Goal: Task Accomplishment & Management: Manage account settings

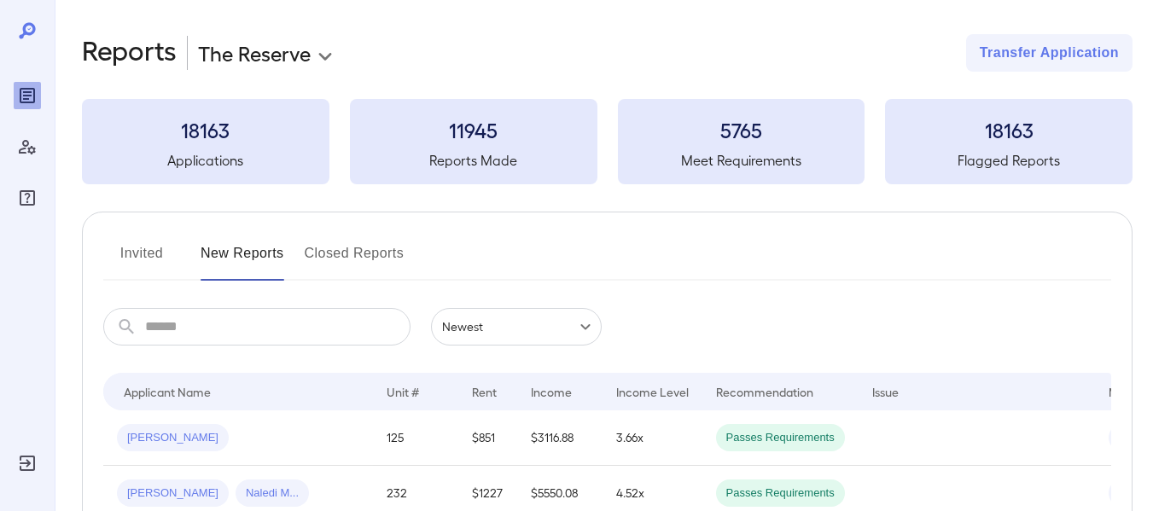
click at [263, 66] on body "**********" at bounding box center [576, 255] width 1153 height 511
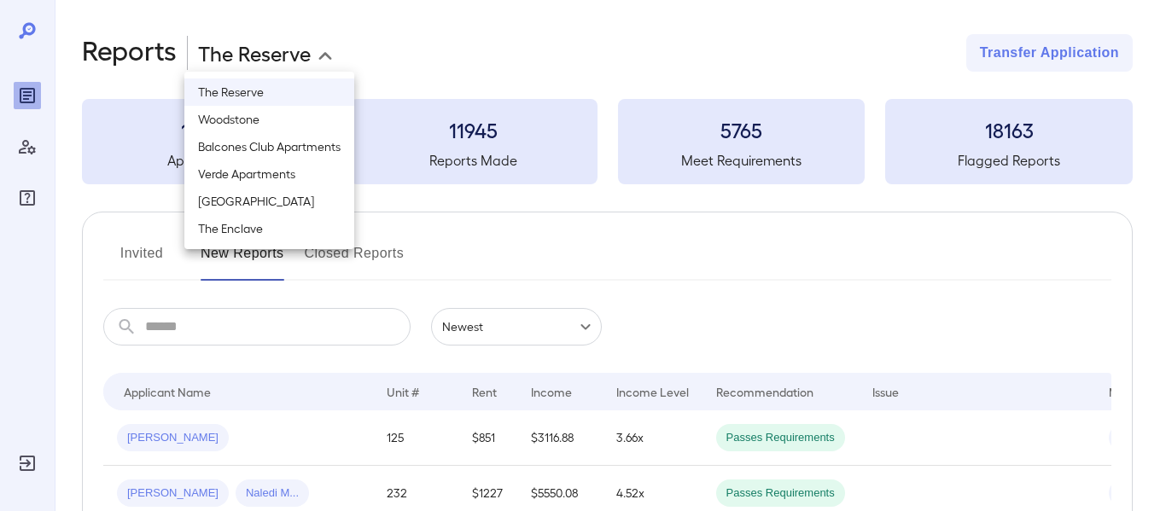
click at [271, 182] on li "Verde Apartments" at bounding box center [269, 173] width 170 height 27
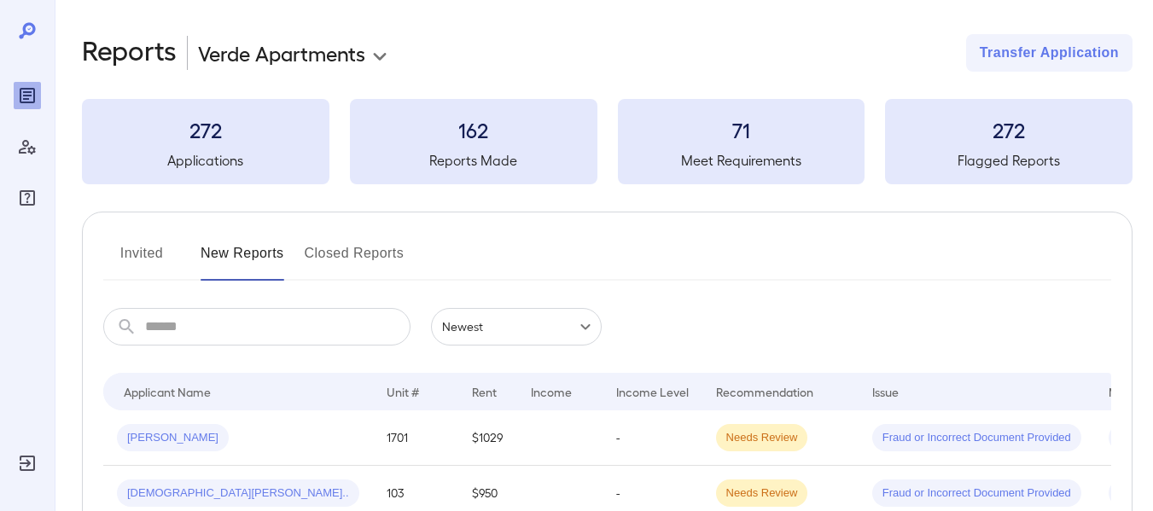
click at [299, 46] on body "**********" at bounding box center [576, 255] width 1153 height 511
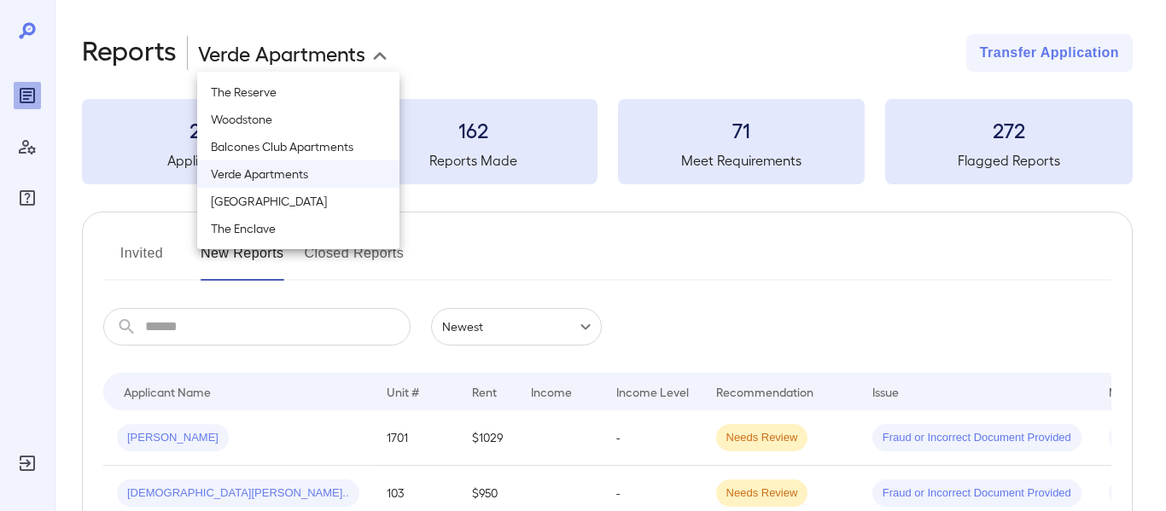
click at [294, 209] on li "[GEOGRAPHIC_DATA]" at bounding box center [298, 201] width 202 height 27
type input "**********"
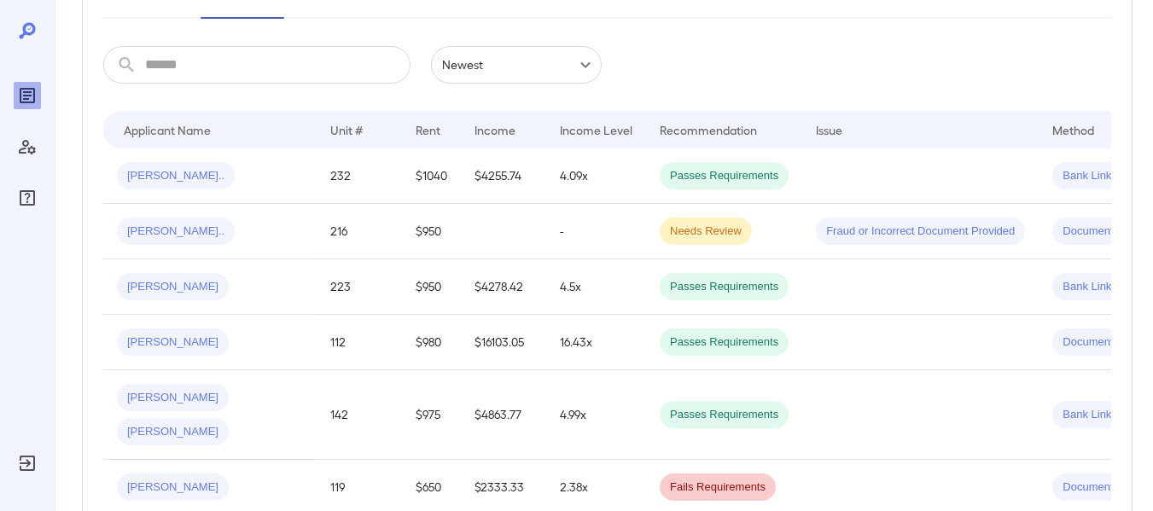
scroll to position [217, 0]
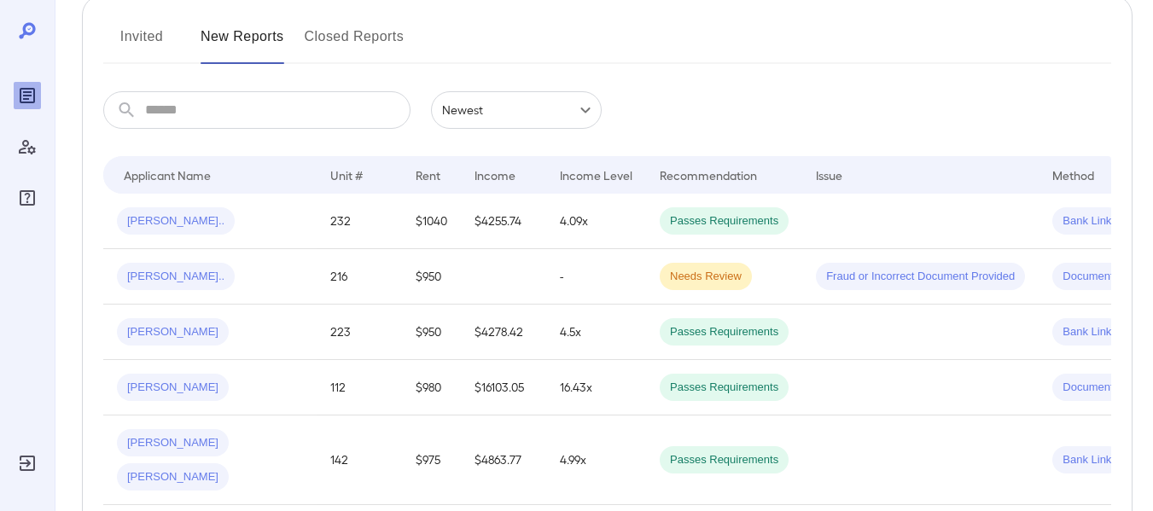
click at [129, 50] on button "Invited" at bounding box center [141, 43] width 77 height 41
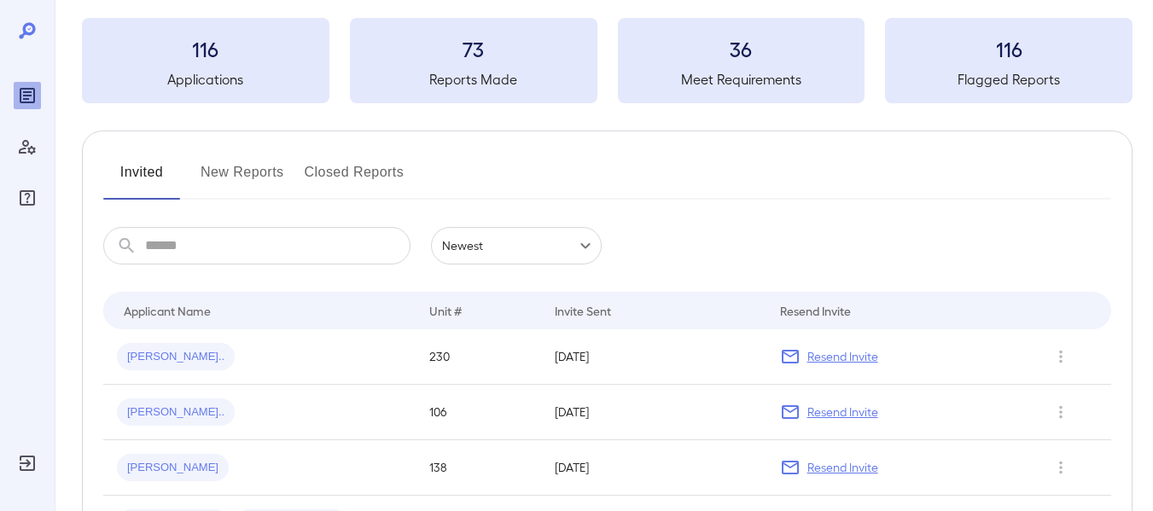
scroll to position [238, 0]
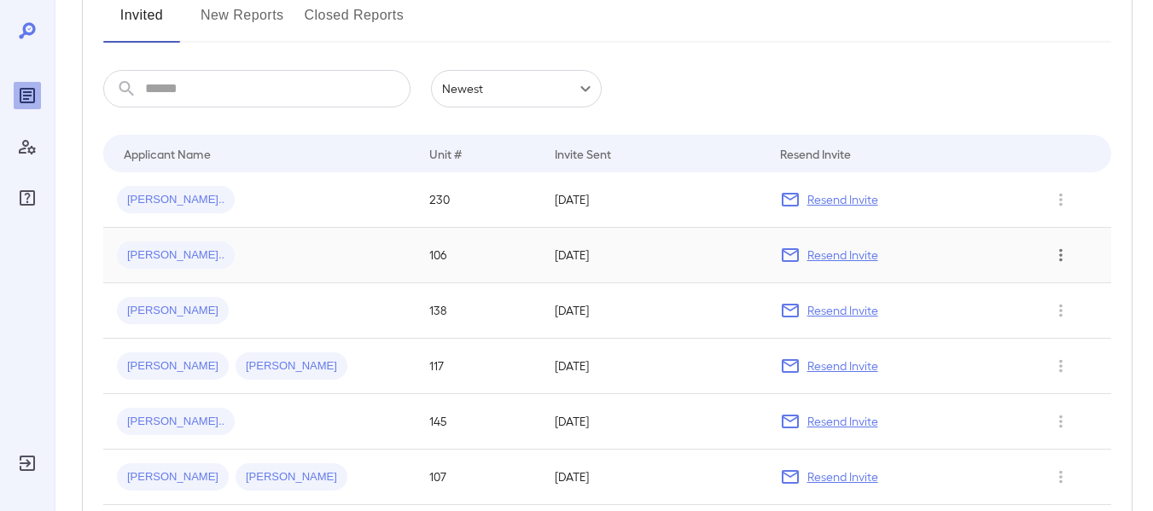
click at [1069, 248] on icon "Row Actions" at bounding box center [1061, 255] width 19 height 20
click at [885, 228] on div at bounding box center [576, 255] width 1153 height 511
click at [912, 252] on div "Resend Invite" at bounding box center [898, 255] width 236 height 20
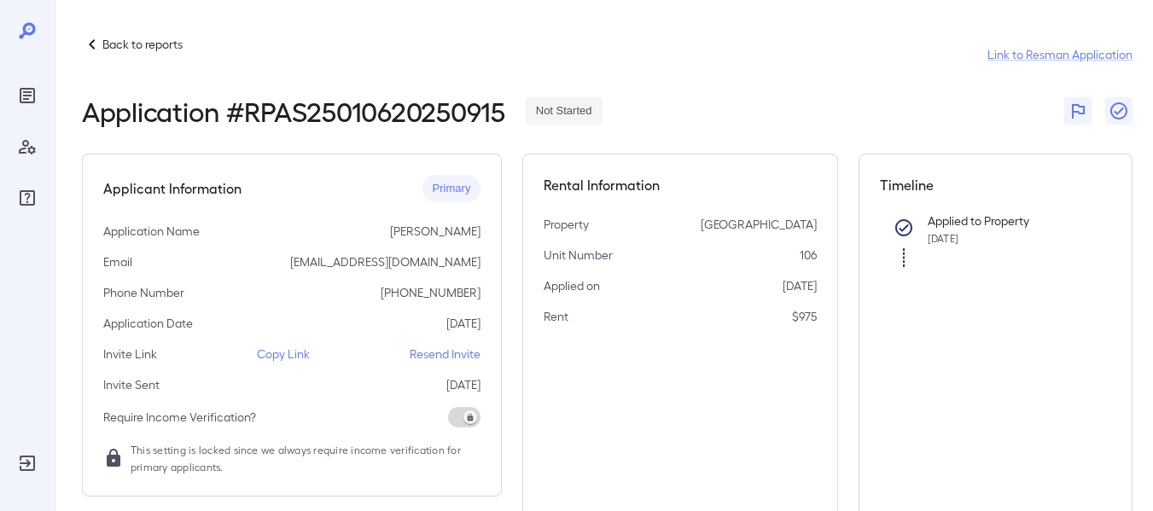
click at [284, 356] on p "Copy Link" at bounding box center [283, 354] width 53 height 17
click at [13, 104] on div at bounding box center [27, 255] width 55 height 511
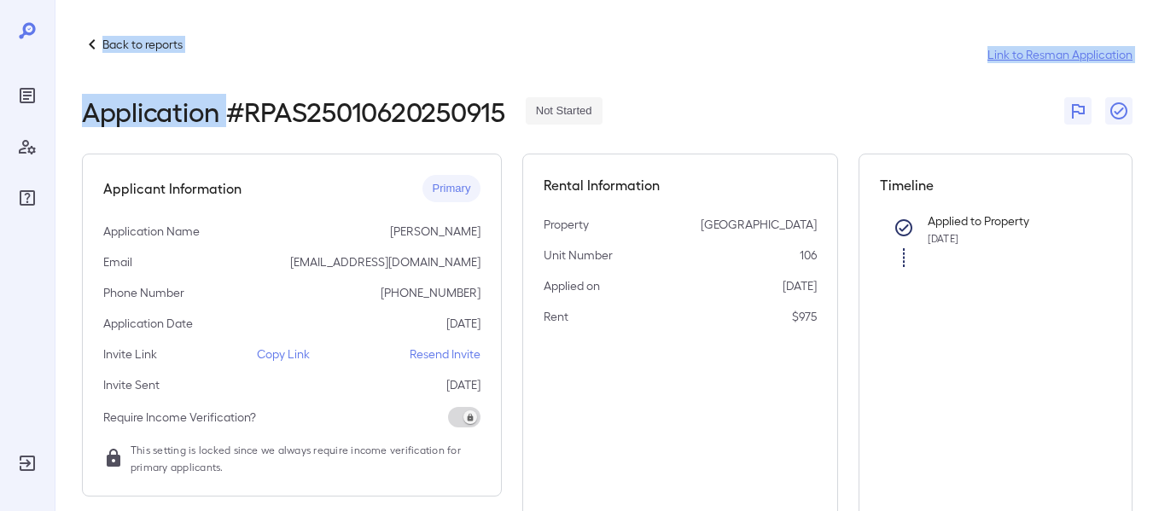
drag, startPoint x: 13, startPoint y: 104, endPoint x: 224, endPoint y: 114, distance: 211.9
click at [224, 114] on div "Back to reports Link to Resman Application Application # RPAS25010620250915 Not…" at bounding box center [576, 255] width 1153 height 511
click at [20, 87] on icon "Reports" at bounding box center [27, 95] width 20 height 20
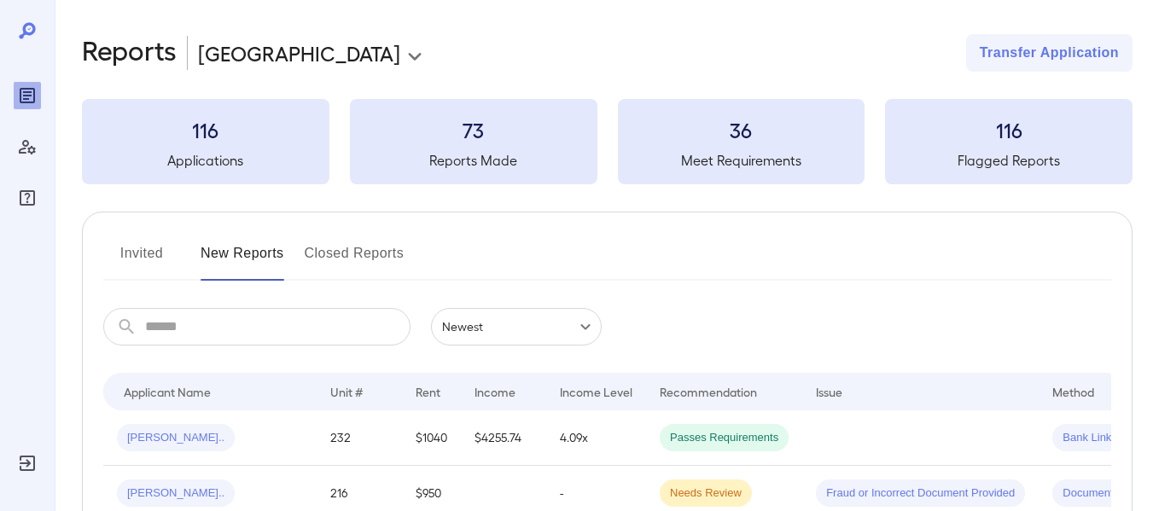
click at [150, 264] on button "Invited" at bounding box center [141, 260] width 77 height 41
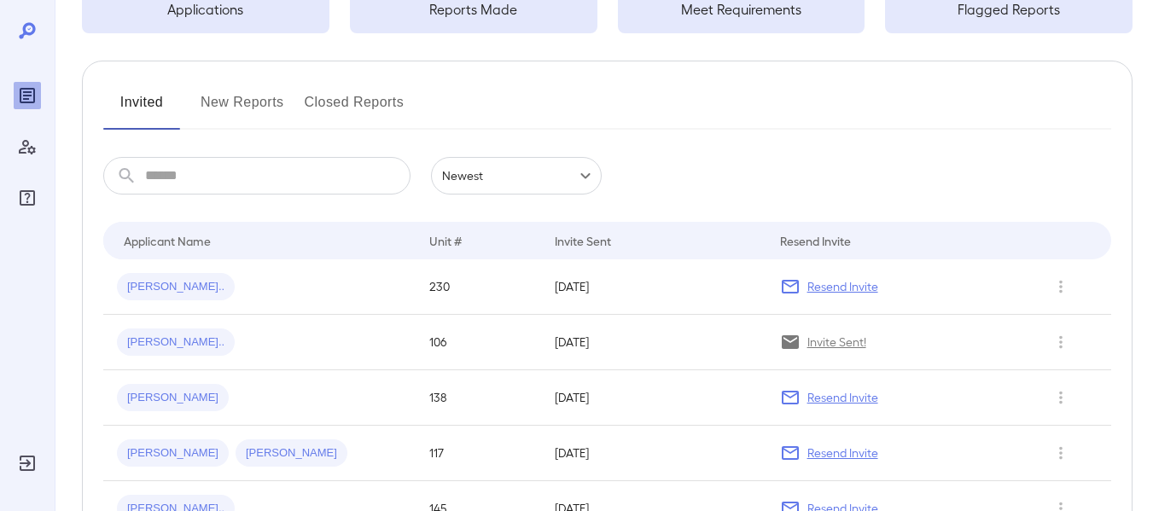
scroll to position [152, 0]
